Goal: Browse casually

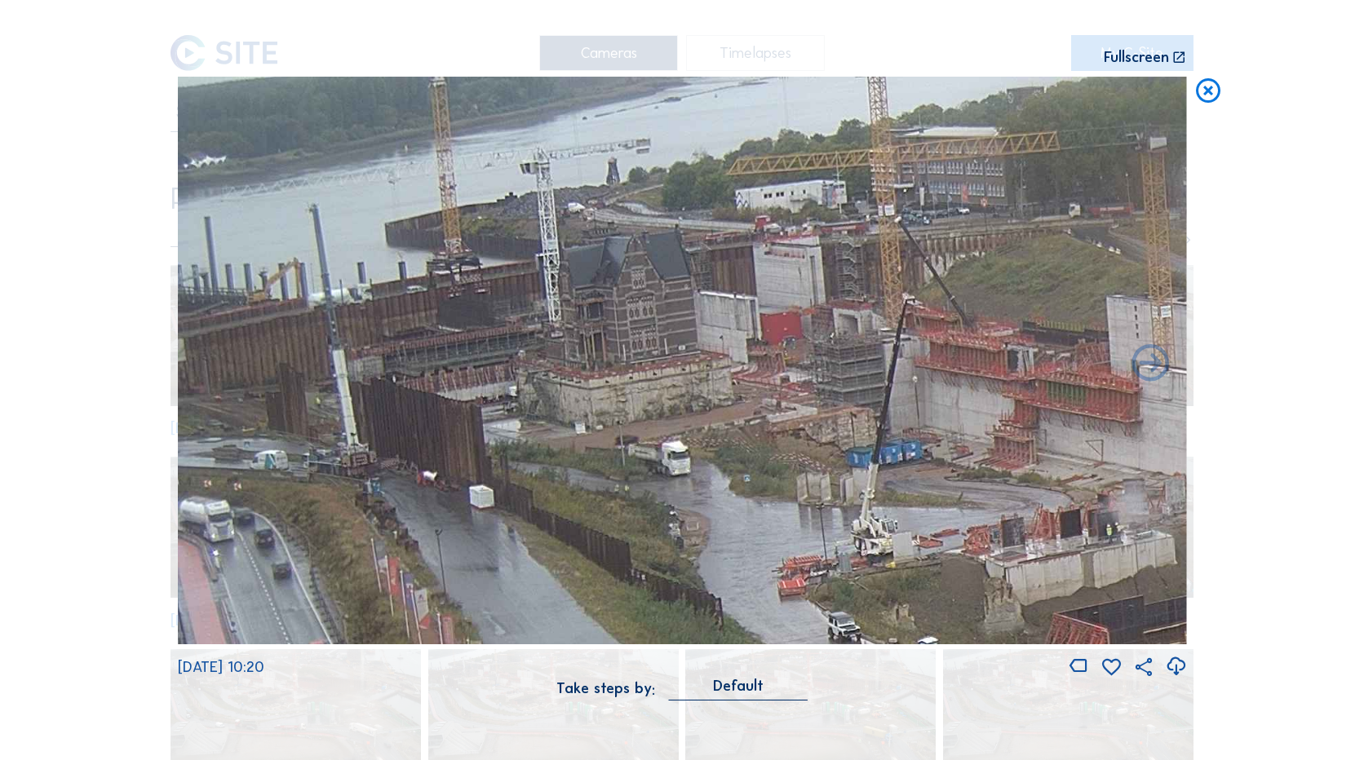
click at [1202, 85] on icon at bounding box center [1208, 92] width 29 height 30
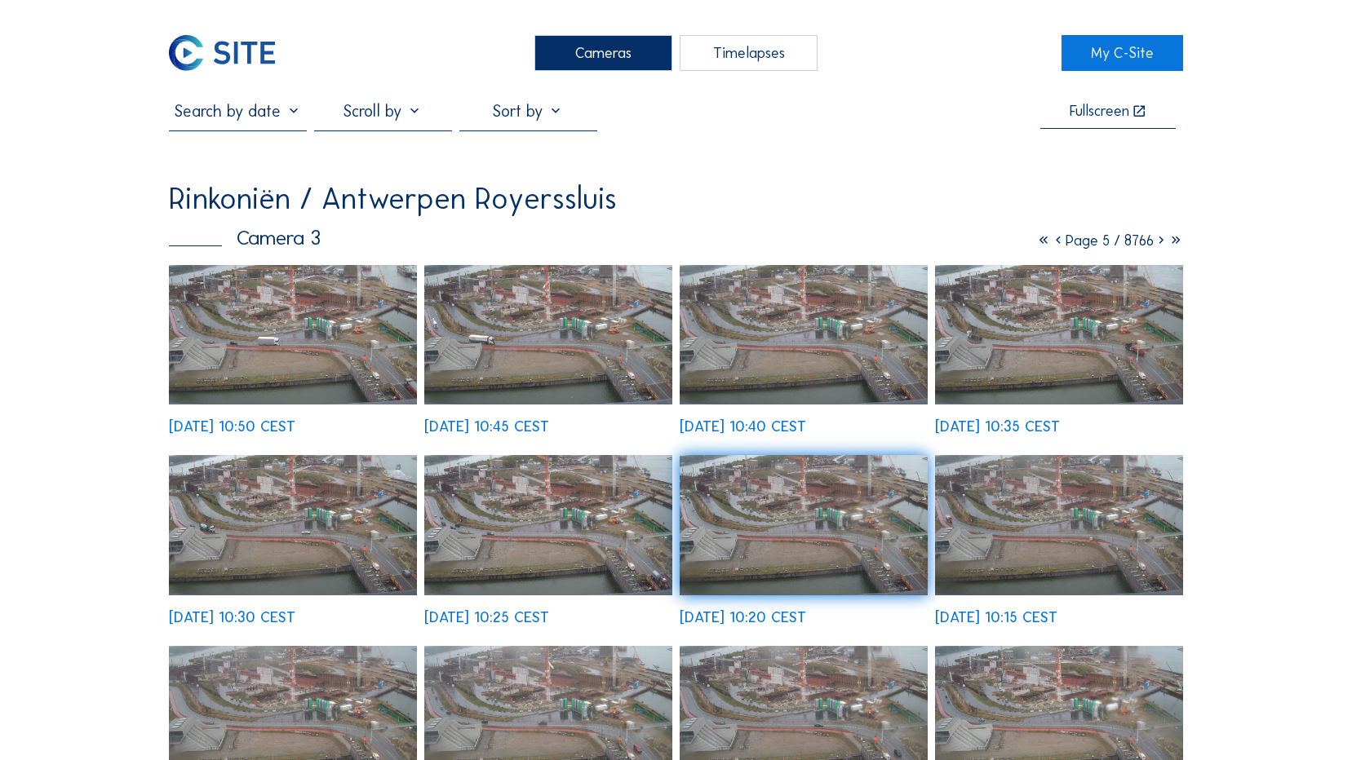
click at [1036, 242] on icon at bounding box center [1043, 241] width 15 height 18
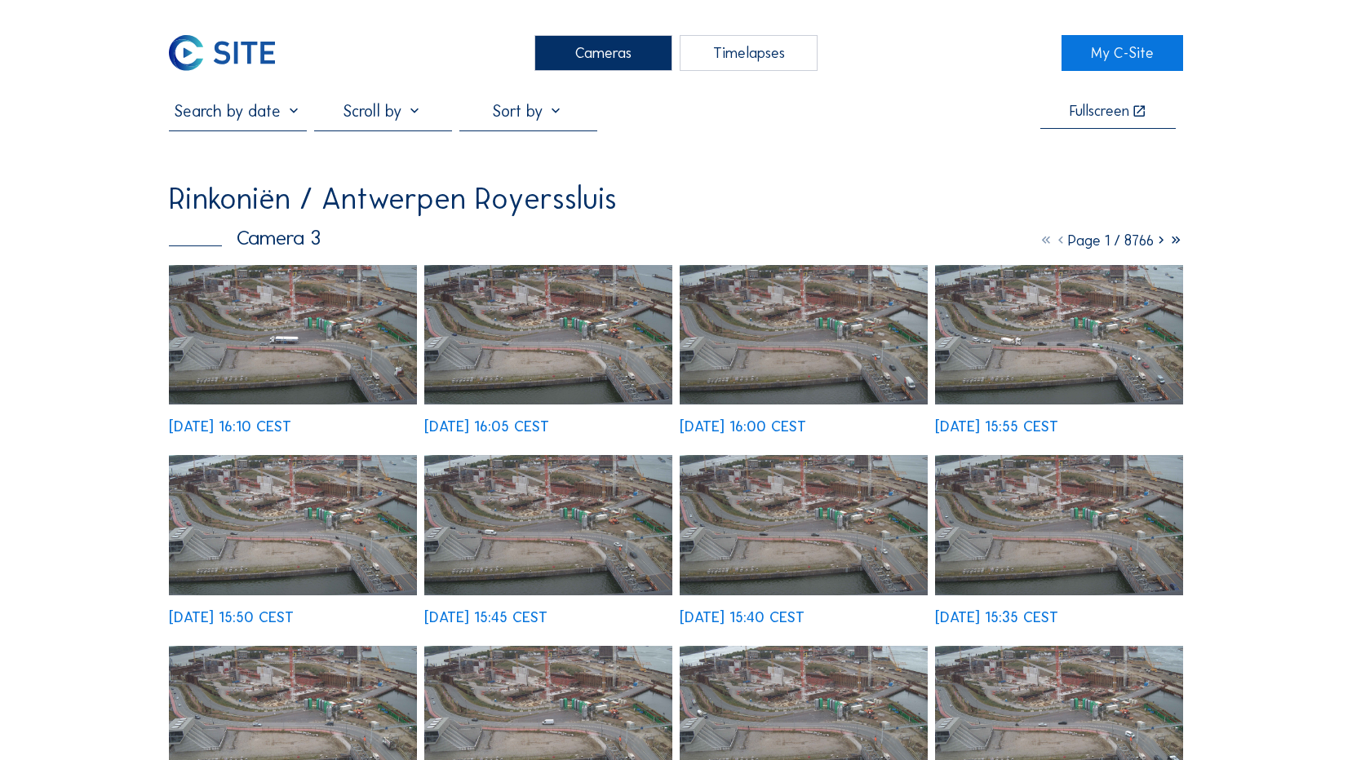
click at [557, 366] on img at bounding box center [548, 335] width 248 height 140
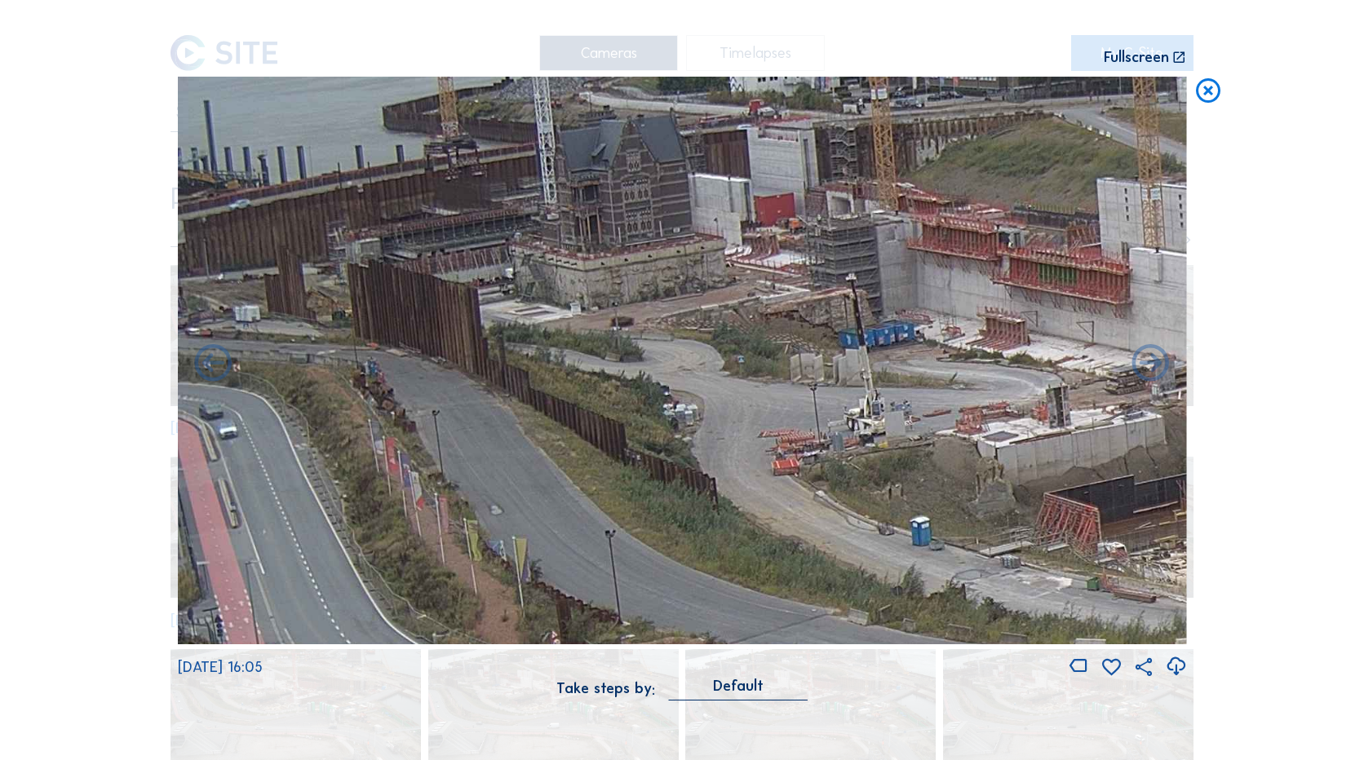
drag, startPoint x: 563, startPoint y: 299, endPoint x: 945, endPoint y: 371, distance: 388.7
click at [945, 371] on img at bounding box center [682, 361] width 1009 height 568
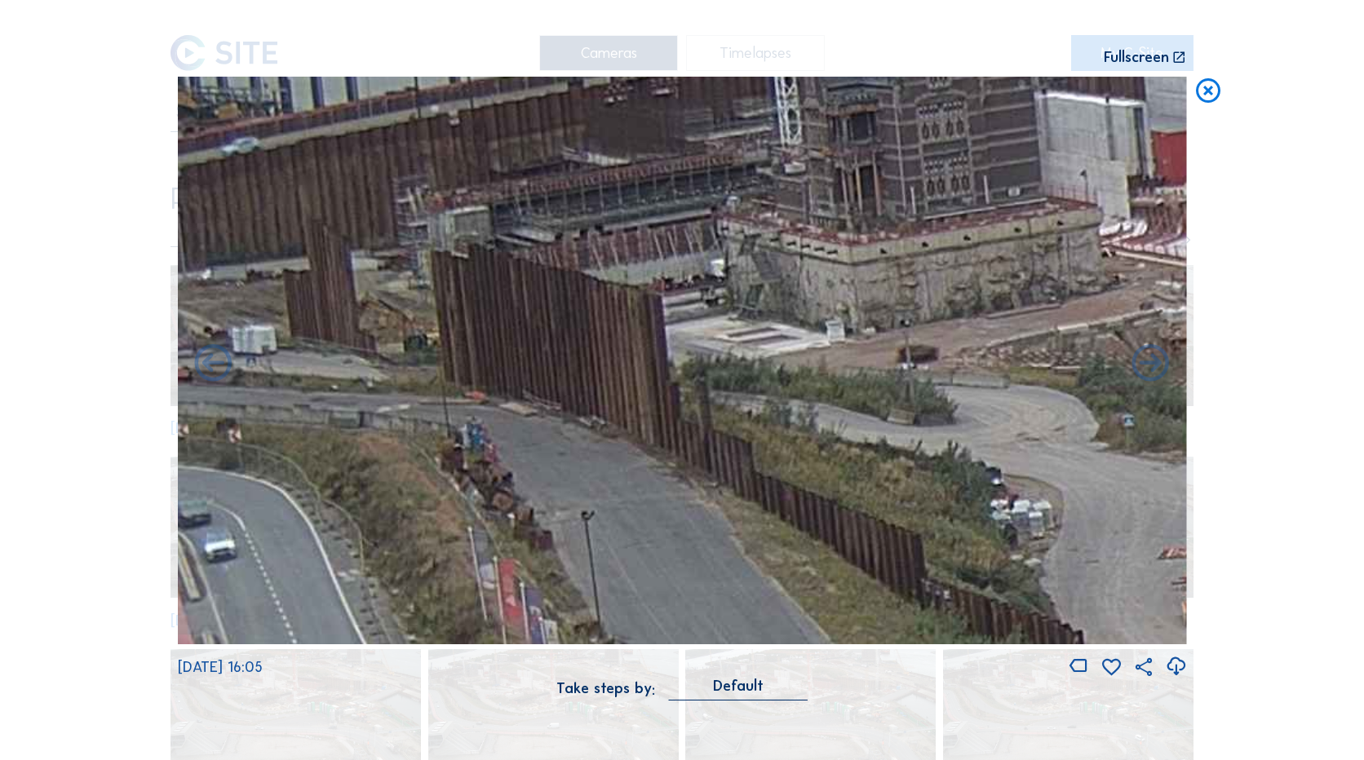
drag, startPoint x: 492, startPoint y: 333, endPoint x: 574, endPoint y: 349, distance: 83.2
click at [574, 349] on img at bounding box center [682, 361] width 1009 height 568
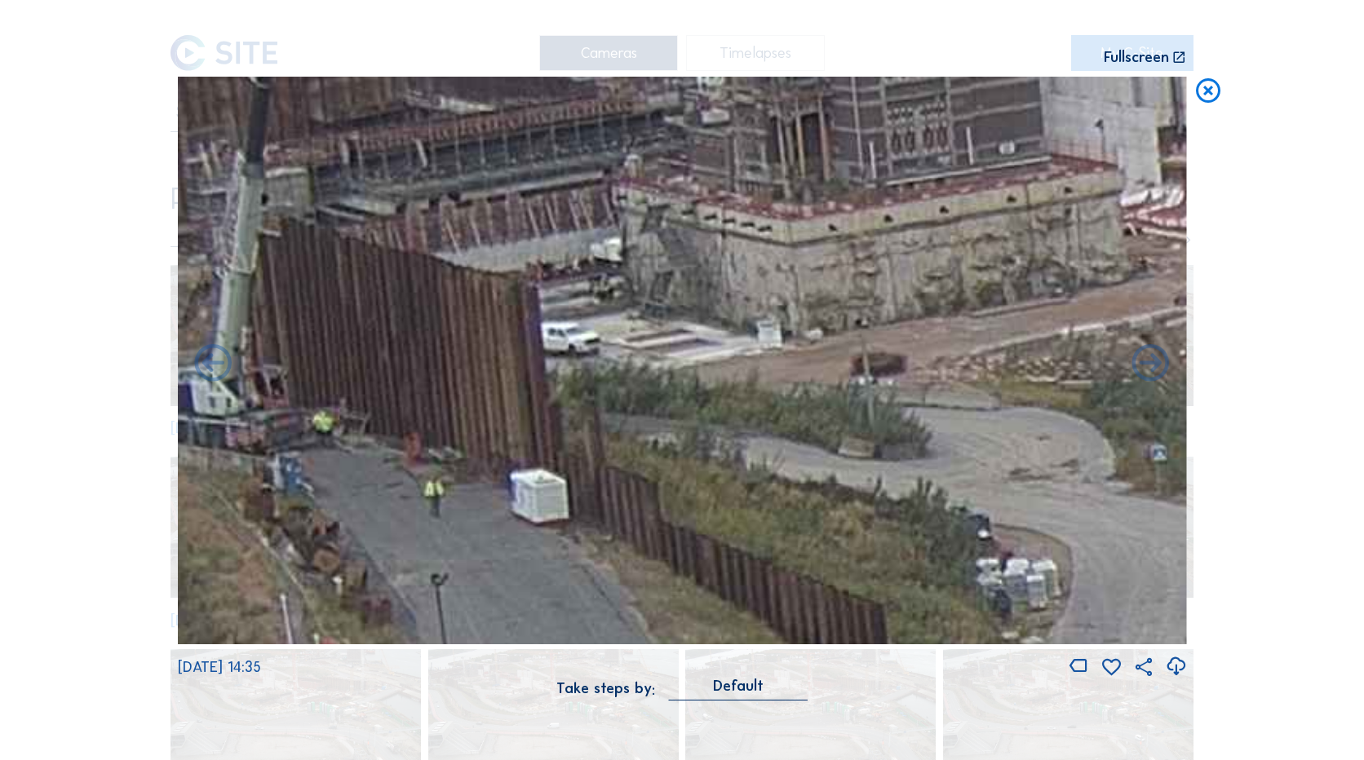
drag, startPoint x: 641, startPoint y: 377, endPoint x: 383, endPoint y: 318, distance: 265.2
click at [383, 318] on img at bounding box center [682, 361] width 1009 height 568
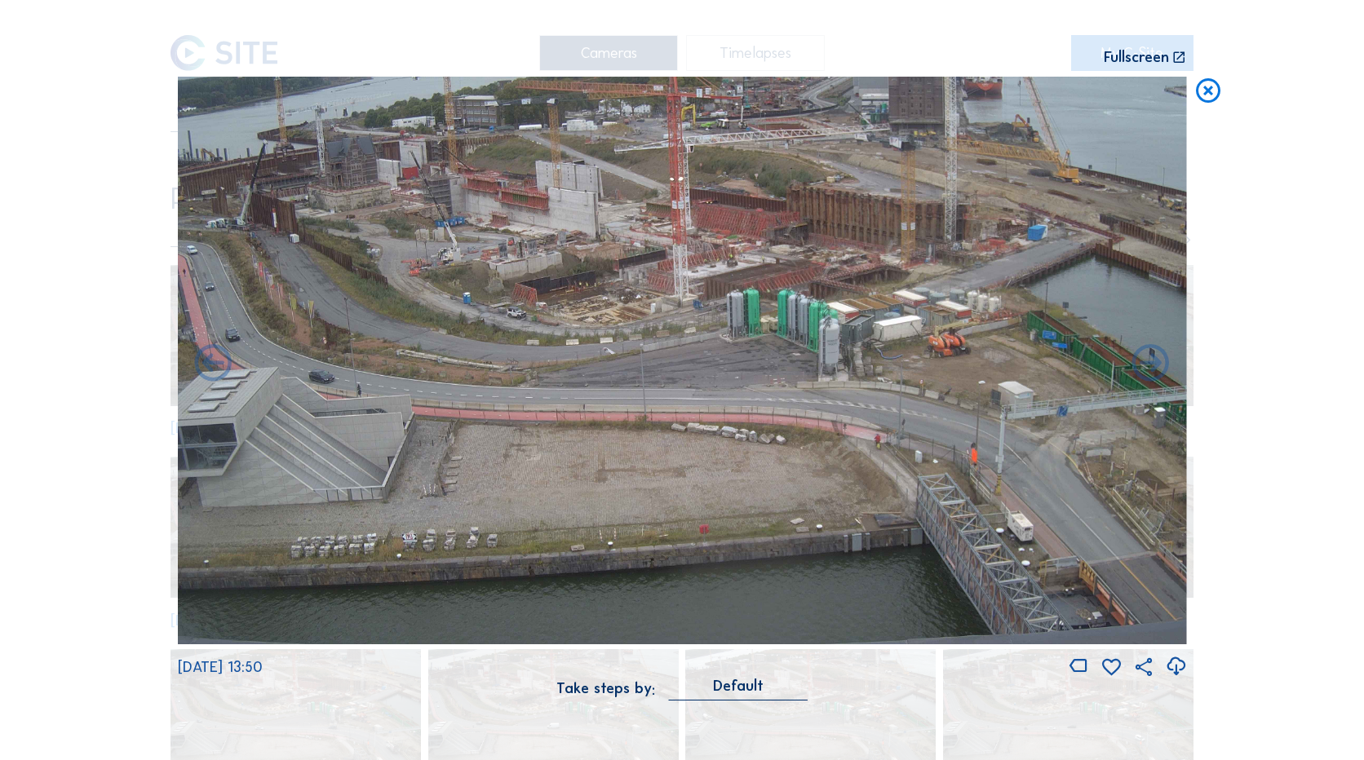
click at [1208, 88] on icon at bounding box center [1208, 92] width 29 height 30
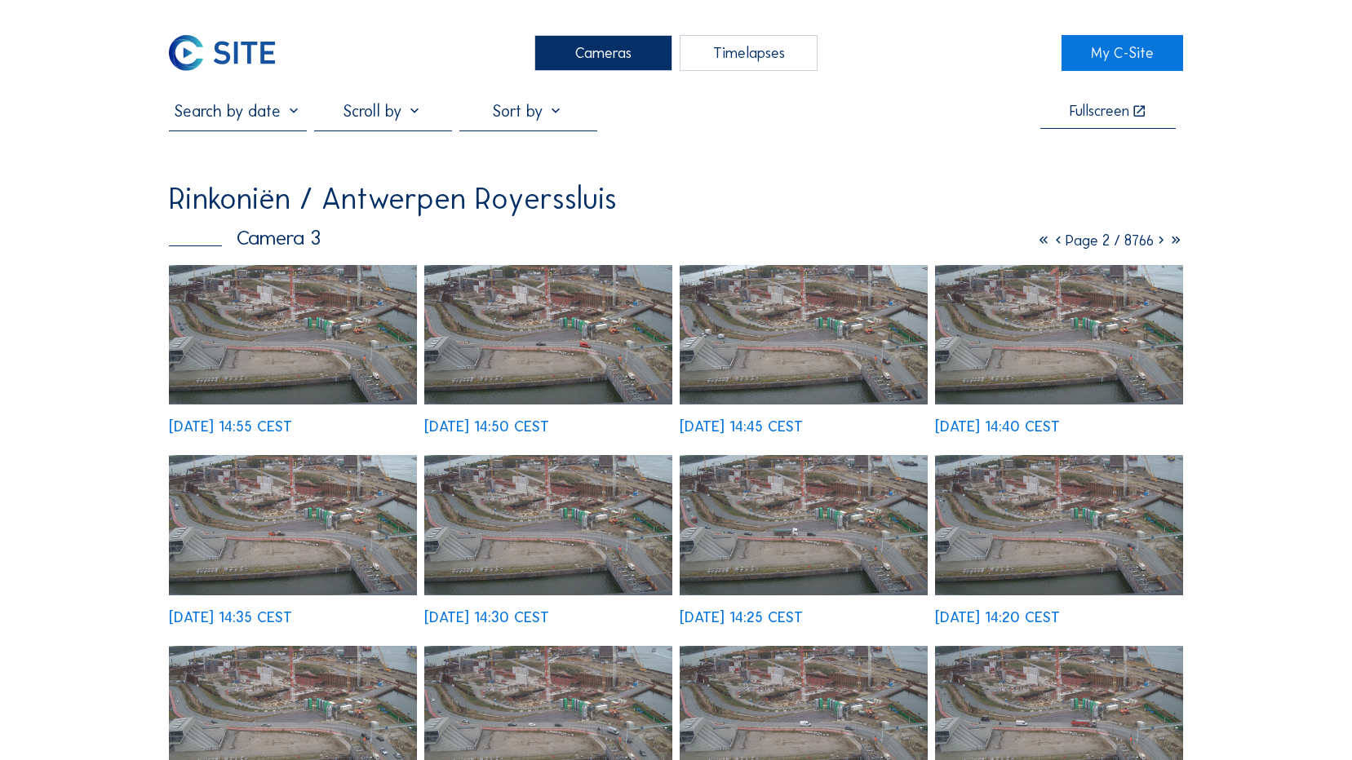
click at [1036, 241] on icon at bounding box center [1043, 241] width 15 height 18
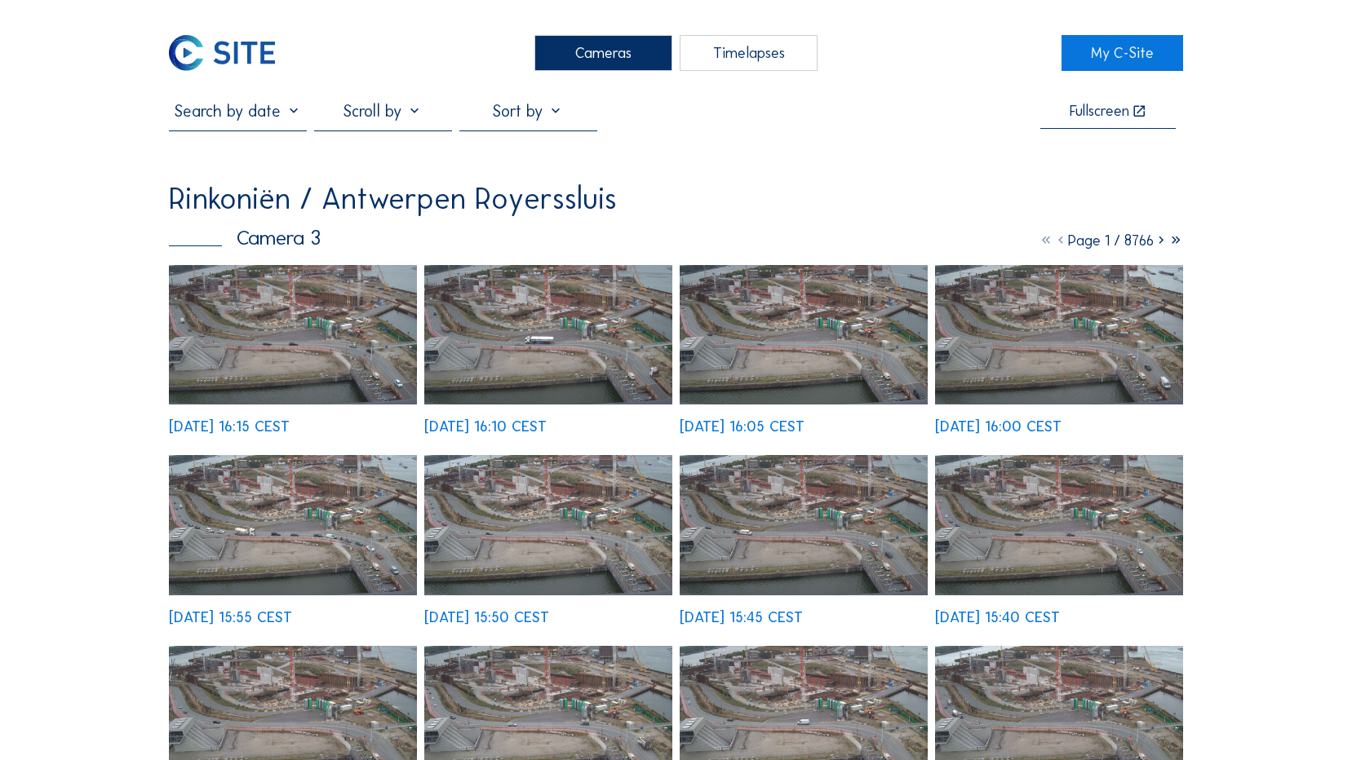
click at [237, 334] on img at bounding box center [293, 335] width 248 height 140
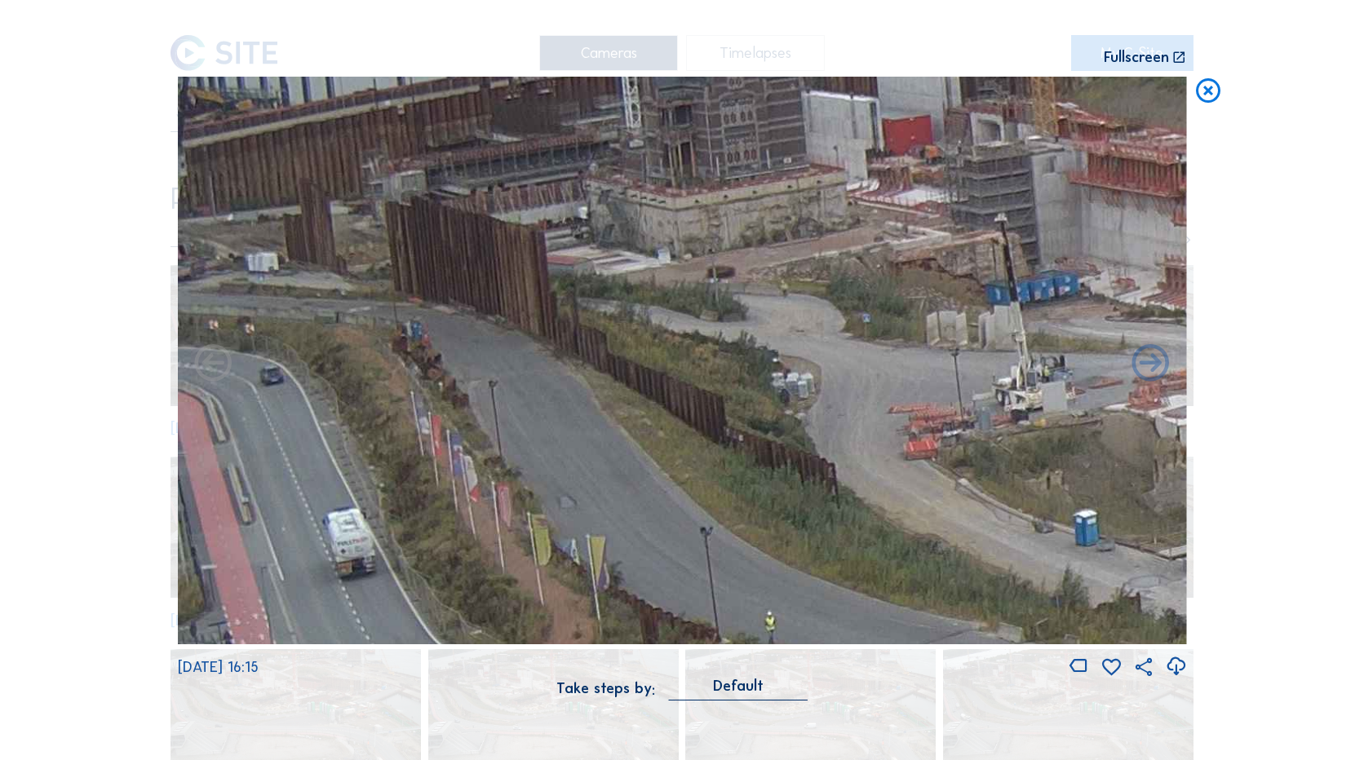
drag, startPoint x: 365, startPoint y: 263, endPoint x: 591, endPoint y: 286, distance: 226.4
click at [591, 286] on img at bounding box center [682, 361] width 1009 height 568
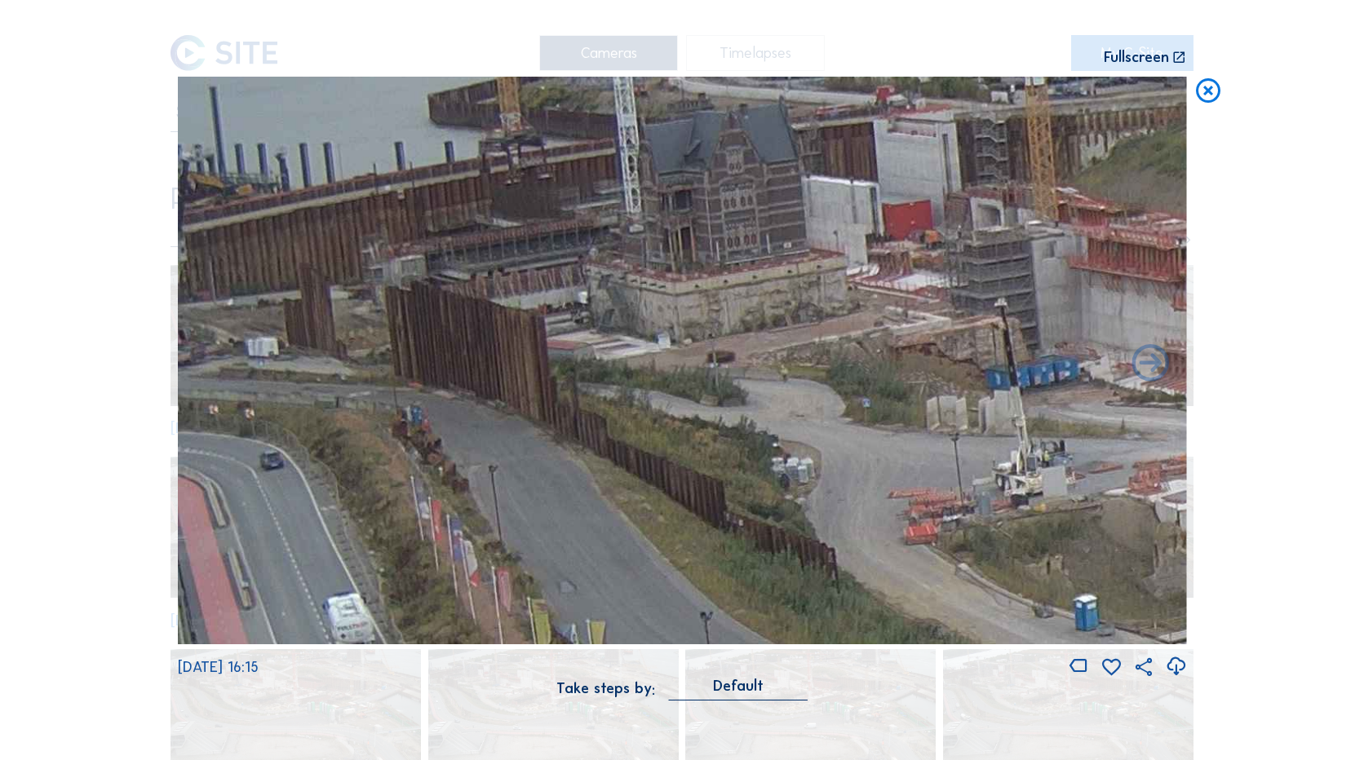
drag, startPoint x: 495, startPoint y: 323, endPoint x: 785, endPoint y: 386, distance: 296.4
click at [785, 386] on img at bounding box center [682, 361] width 1009 height 568
